Goal: Information Seeking & Learning: Learn about a topic

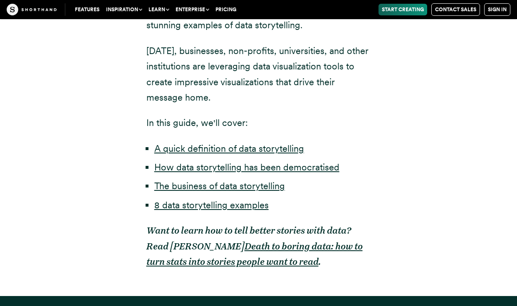
scroll to position [623, 0]
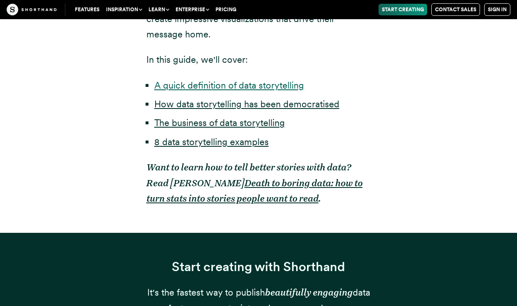
click at [281, 87] on link "A quick definition of data storytelling" at bounding box center [229, 85] width 150 height 11
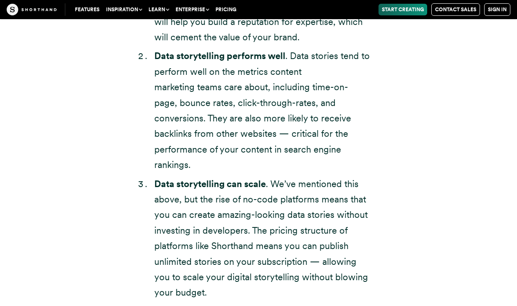
scroll to position [2599, 0]
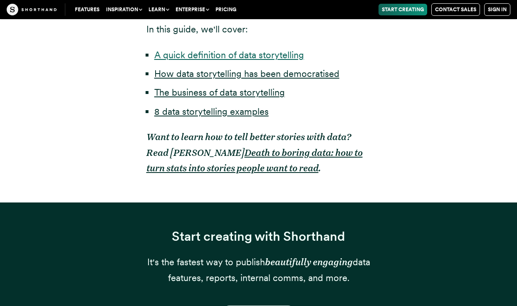
scroll to position [623, 0]
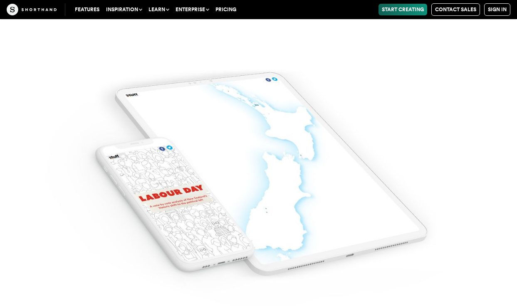
scroll to position [6108, 0]
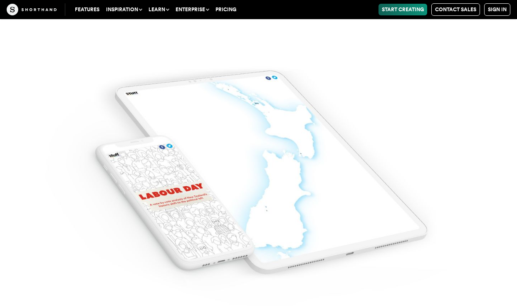
click at [241, 212] on img at bounding box center [258, 160] width 517 height 306
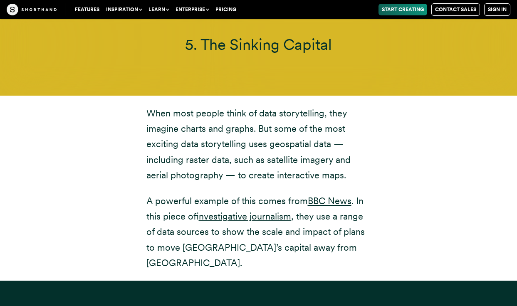
scroll to position [6898, 0]
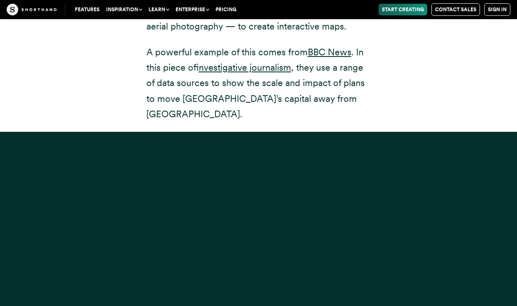
click at [299, 192] on div at bounding box center [258, 285] width 517 height 306
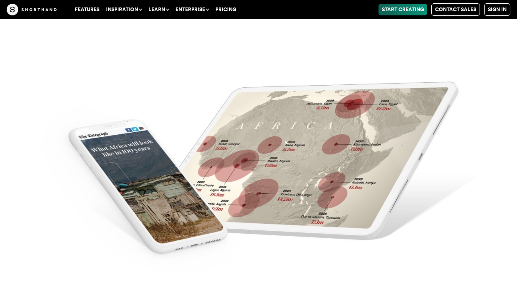
scroll to position [7937, 0]
